Goal: Information Seeking & Learning: Learn about a topic

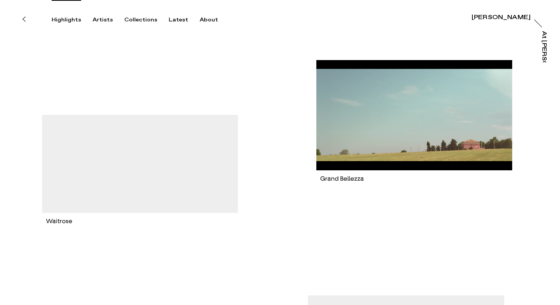
click at [75, 21] on div "Highlights" at bounding box center [66, 19] width 29 height 7
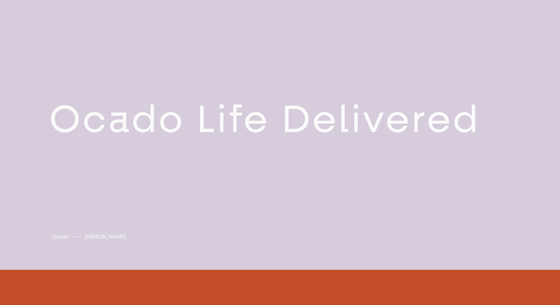
scroll to position [599, 0]
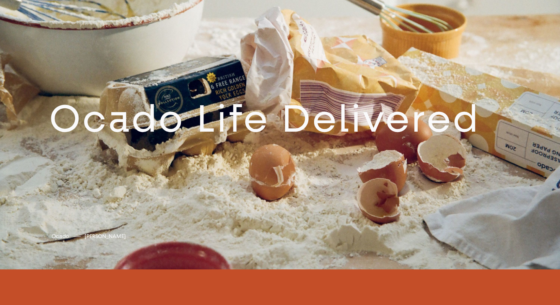
click at [195, 126] on link at bounding box center [280, 125] width 560 height 290
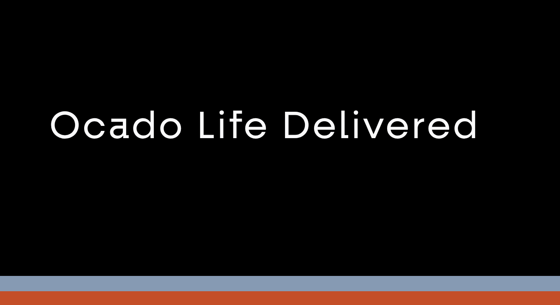
scroll to position [579, 0]
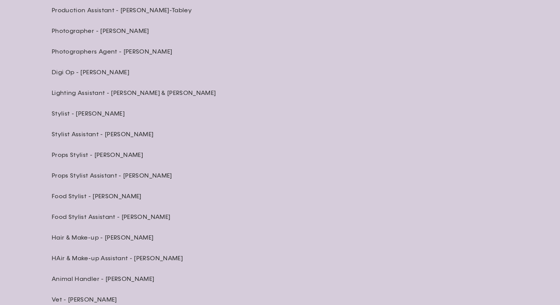
scroll to position [2383, 0]
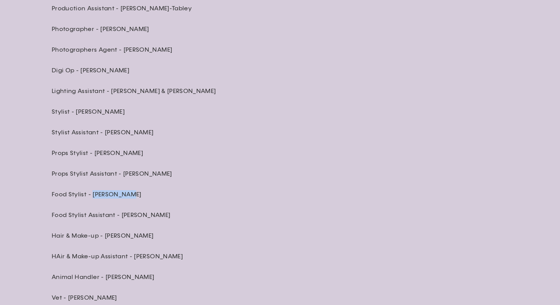
drag, startPoint x: 124, startPoint y: 195, endPoint x: 93, endPoint y: 196, distance: 30.6
click at [93, 196] on p "Food Stylist - [PERSON_NAME]" at bounding box center [186, 194] width 268 height 8
copy p "[PERSON_NAME]"
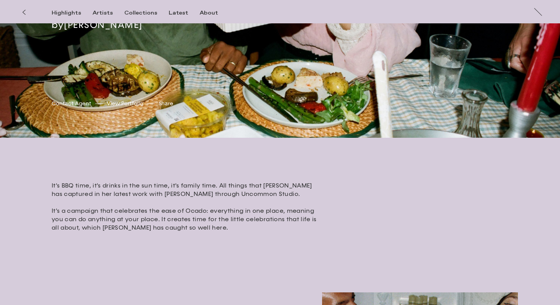
scroll to position [0, 0]
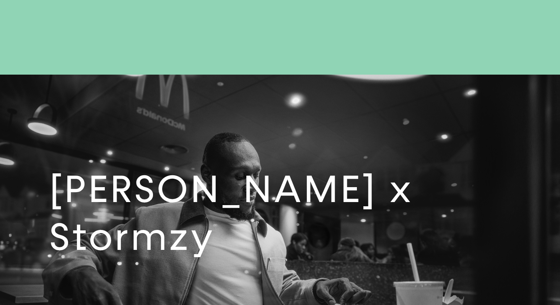
scroll to position [1732, 0]
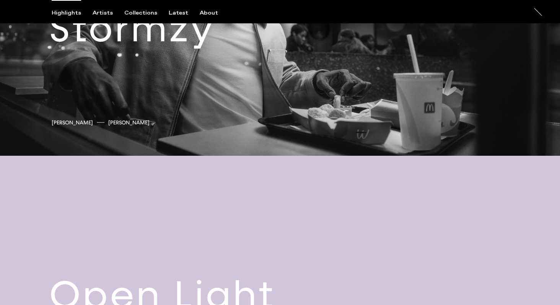
click at [357, 78] on link at bounding box center [280, 11] width 560 height 290
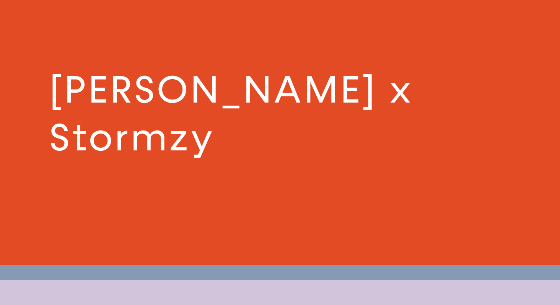
scroll to position [1738, 0]
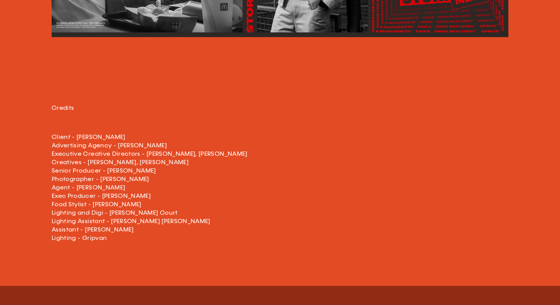
scroll to position [1618, 0]
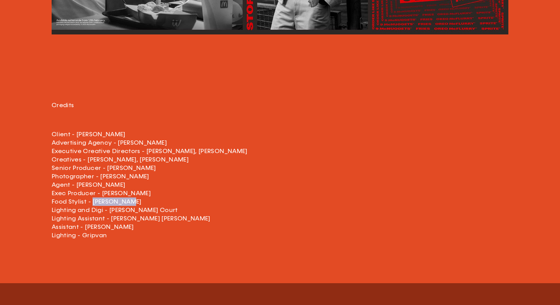
drag, startPoint x: 131, startPoint y: 193, endPoint x: 91, endPoint y: 194, distance: 40.2
click at [91, 194] on p "Client - [PERSON_NAME] Advertising Agency - [PERSON_NAME] Executive Creative Di…" at bounding box center [186, 181] width 268 height 118
copy p "[PERSON_NAME]"
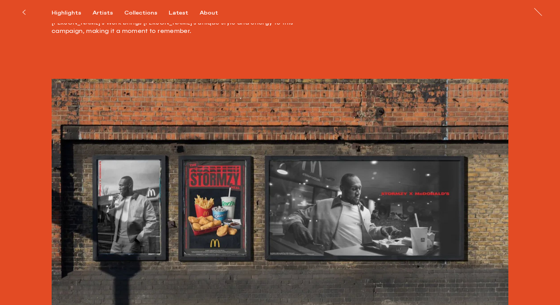
scroll to position [352, 0]
